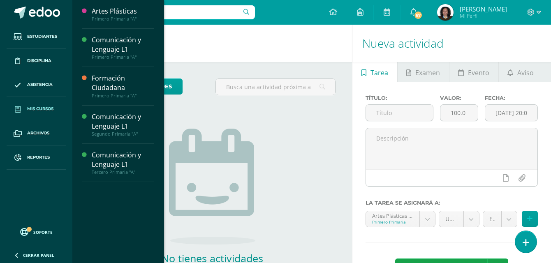
click at [42, 111] on span "Mis cursos" at bounding box center [40, 109] width 26 height 7
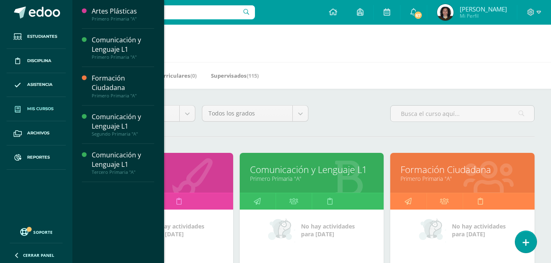
click at [60, 110] on link "Mis cursos" at bounding box center [36, 109] width 59 height 24
click at [118, 157] on div "Comunicación y Lenguaje L1" at bounding box center [123, 159] width 62 height 19
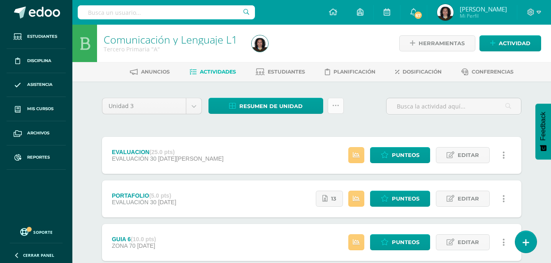
click at [332, 108] on link at bounding box center [336, 106] width 16 height 16
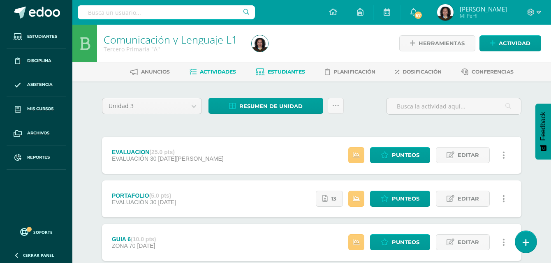
click at [278, 74] on span "Estudiantes" at bounding box center [286, 72] width 37 height 6
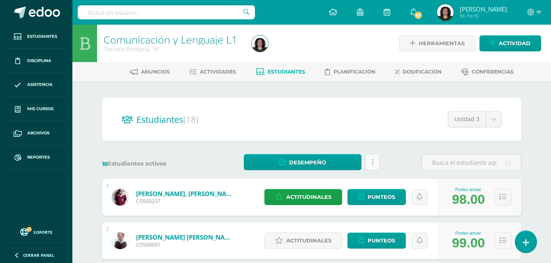
click at [375, 163] on link at bounding box center [372, 162] width 14 height 16
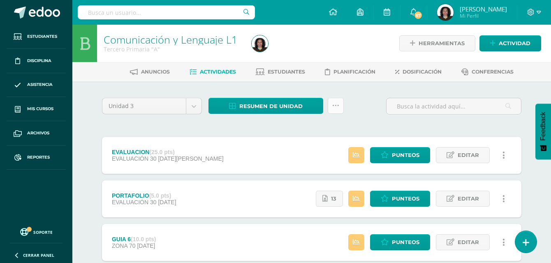
click at [337, 110] on link at bounding box center [336, 106] width 16 height 16
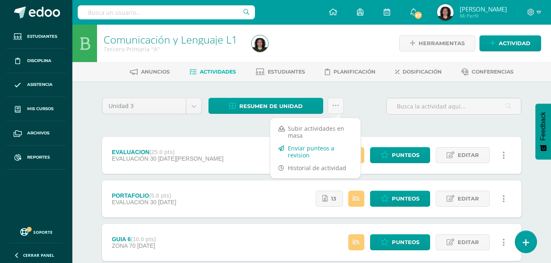
click at [304, 150] on link "Enviar punteos a revision" at bounding box center [315, 152] width 90 height 20
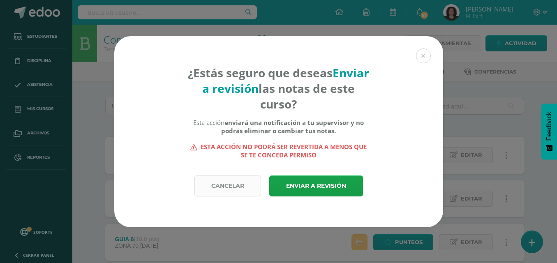
click at [240, 190] on link "Cancelar" at bounding box center [227, 186] width 67 height 21
